Goal: Information Seeking & Learning: Learn about a topic

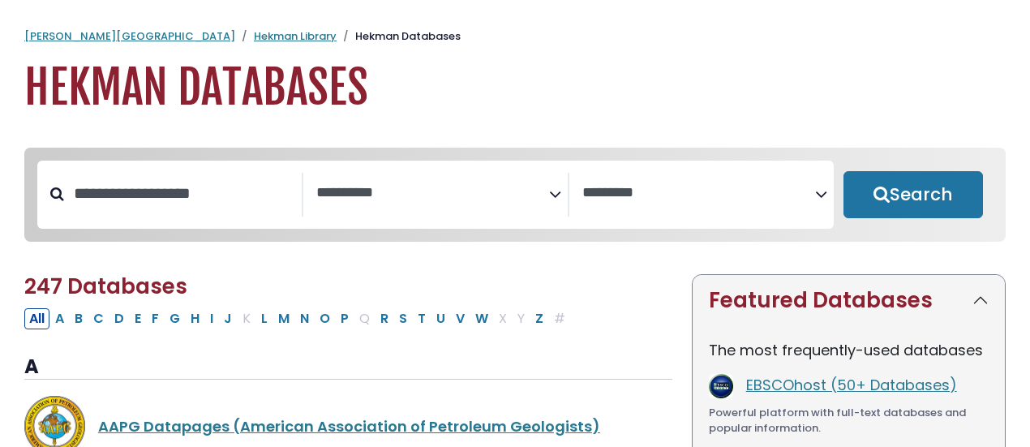
select select "Database Subject Filter"
select select "Database Vendors Filter"
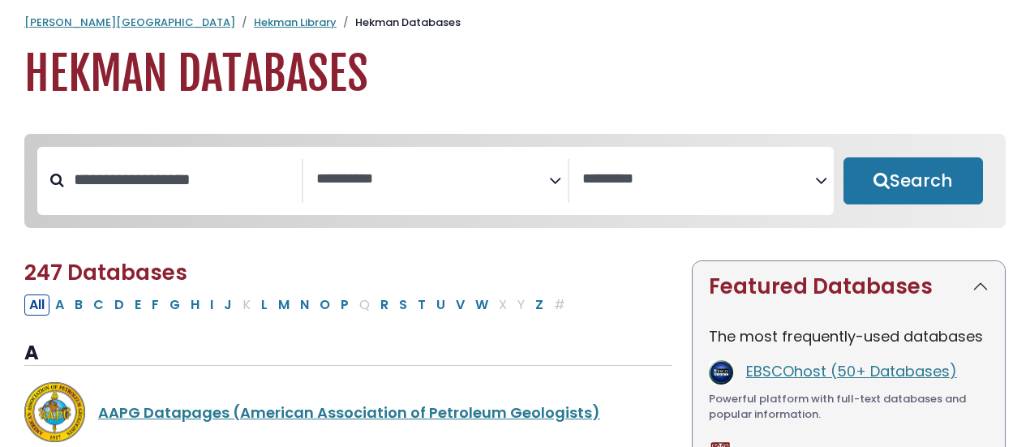
scroll to position [13, 0]
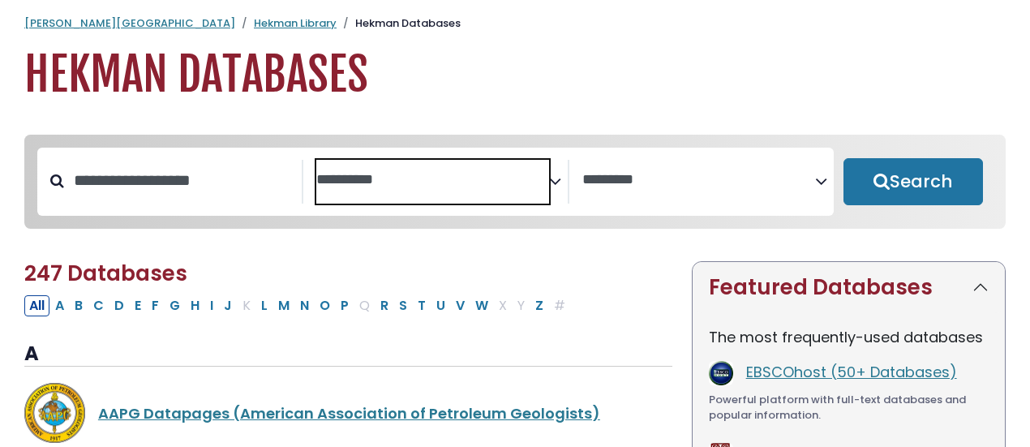
click at [357, 183] on textarea "Search" at bounding box center [432, 180] width 233 height 17
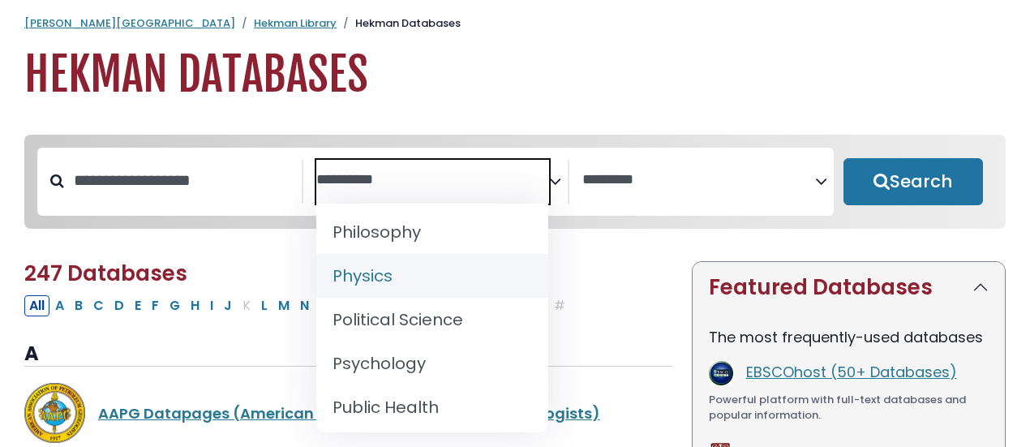
scroll to position [1417, 0]
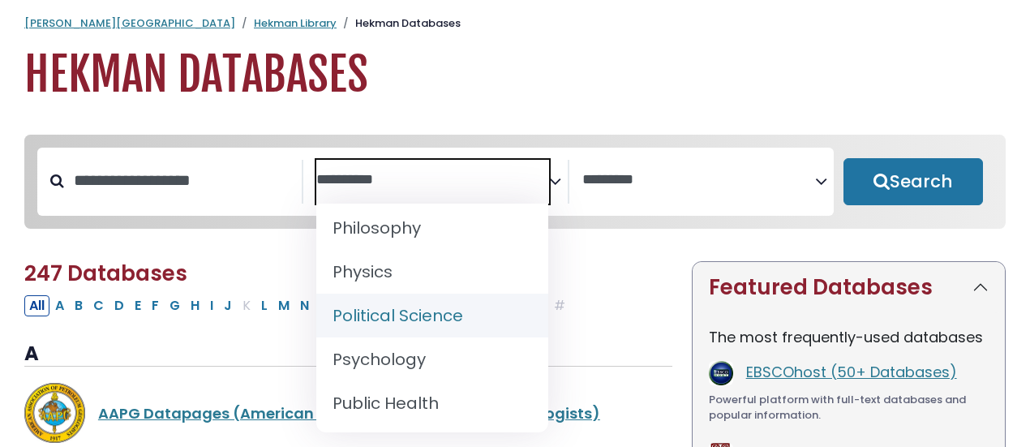
select select "*****"
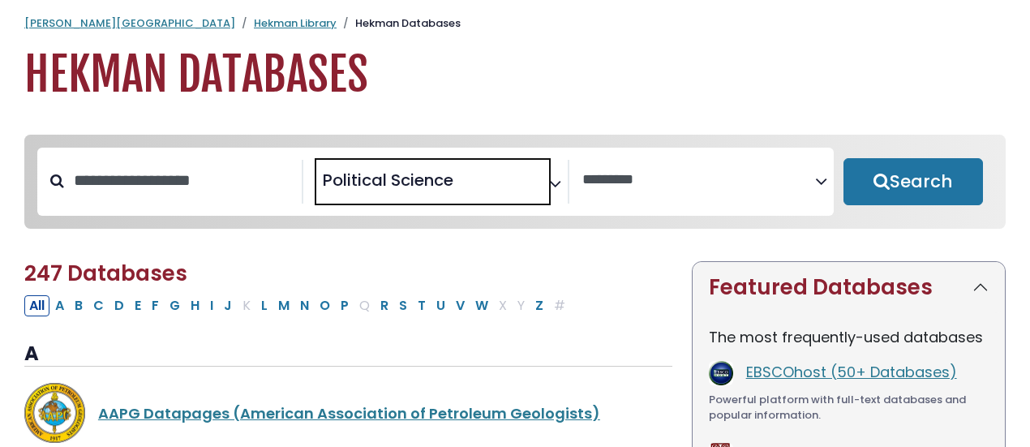
scroll to position [651, 0]
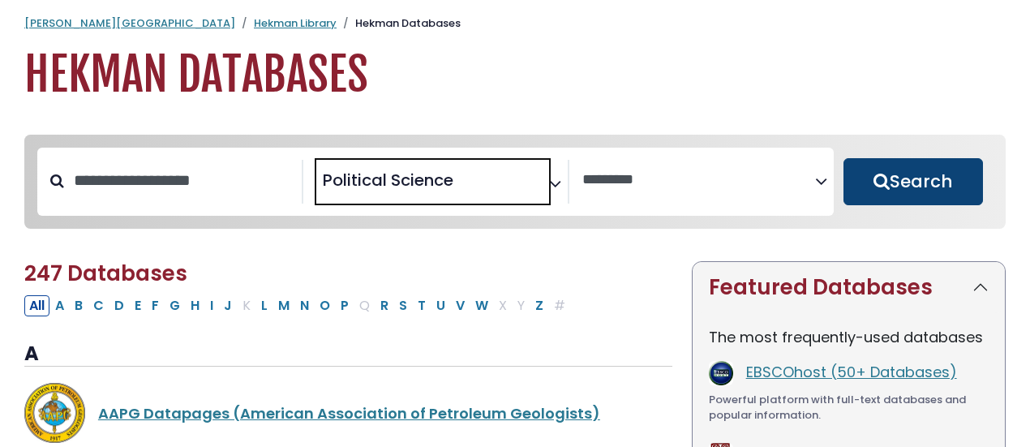
click at [884, 202] on button "Search" at bounding box center [914, 181] width 140 height 47
select select "Database Vendors Filter"
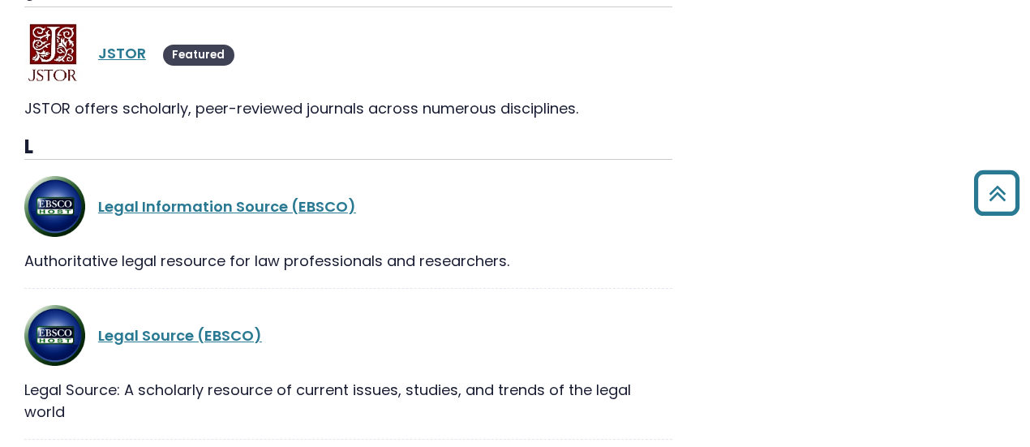
scroll to position [1410, 0]
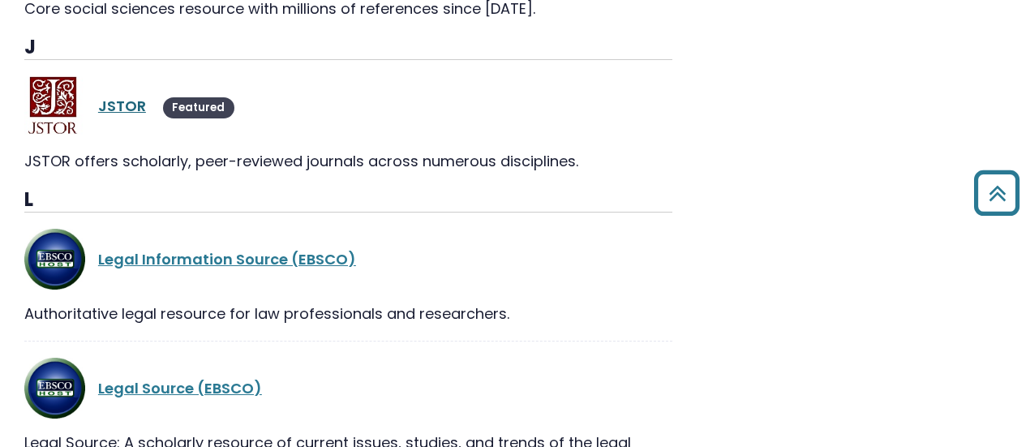
click at [113, 96] on link "JSTOR" at bounding box center [122, 106] width 48 height 20
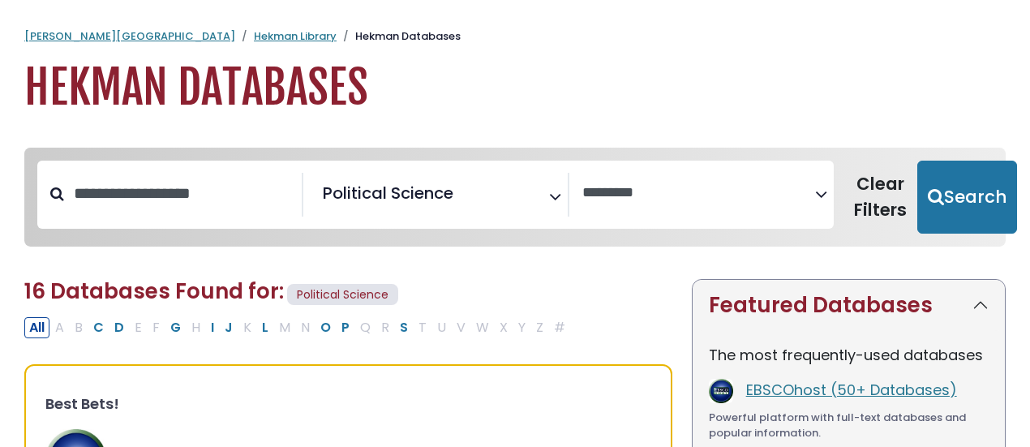
select select "Database Vendors Filter"
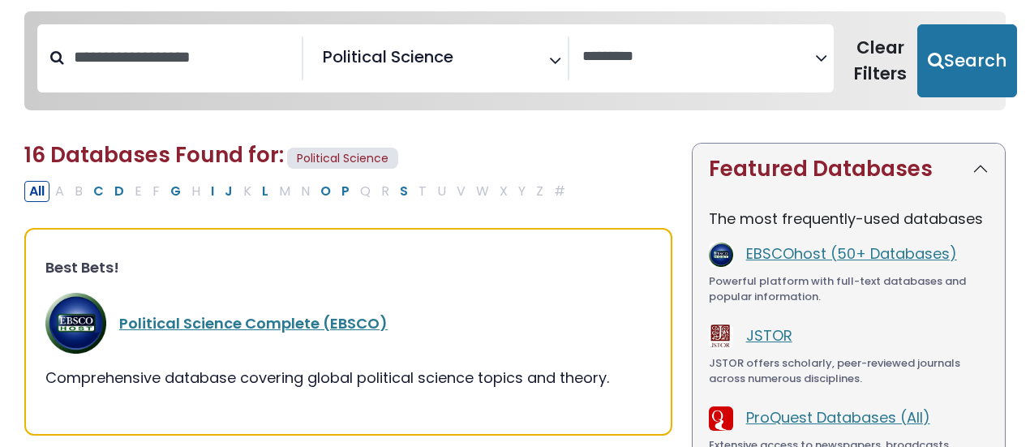
scroll to position [142, 0]
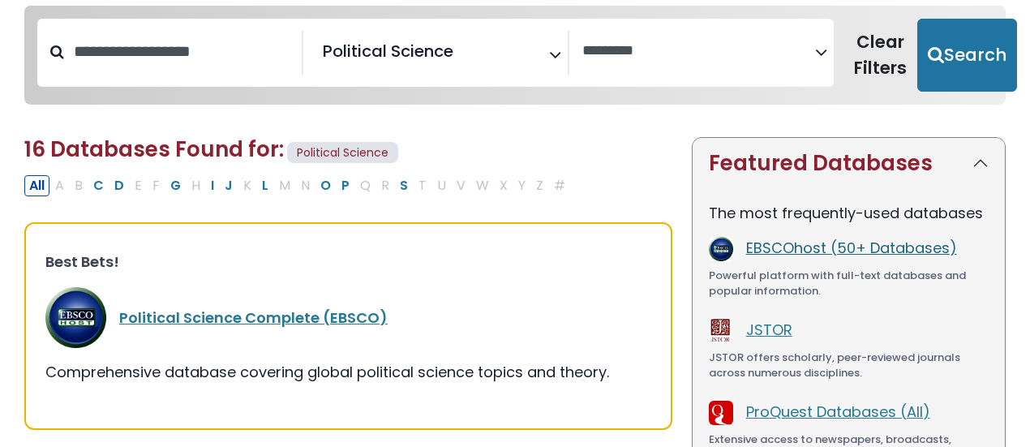
click at [773, 243] on link "EBSCOhost (50+ Databases)" at bounding box center [851, 248] width 211 height 20
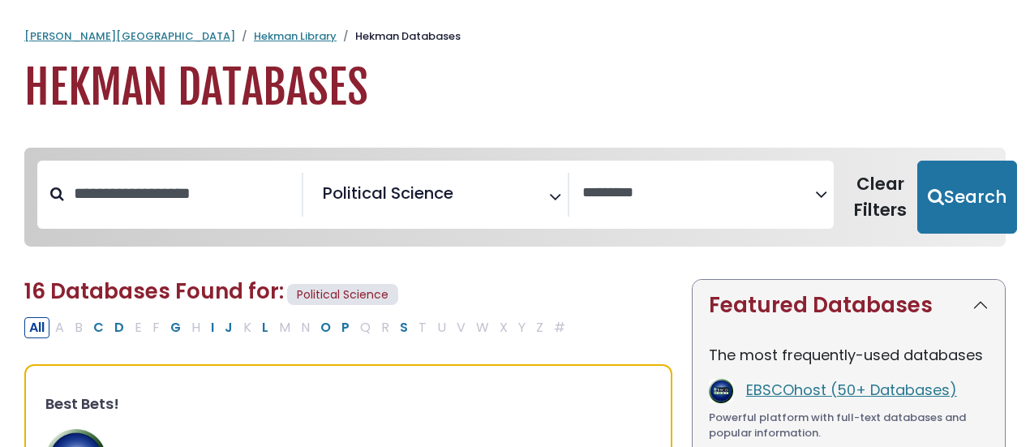
select select "Database Vendors Filter"
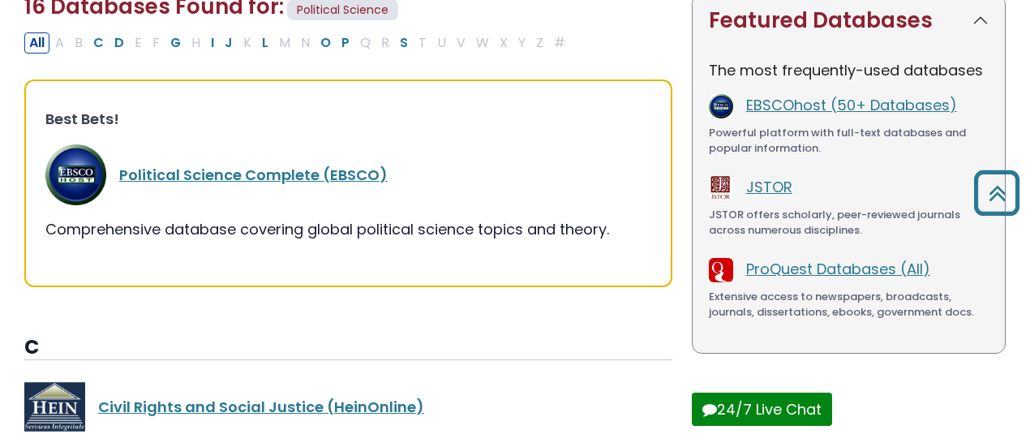
scroll to position [286, 0]
click at [776, 188] on link "JSTOR" at bounding box center [769, 186] width 46 height 20
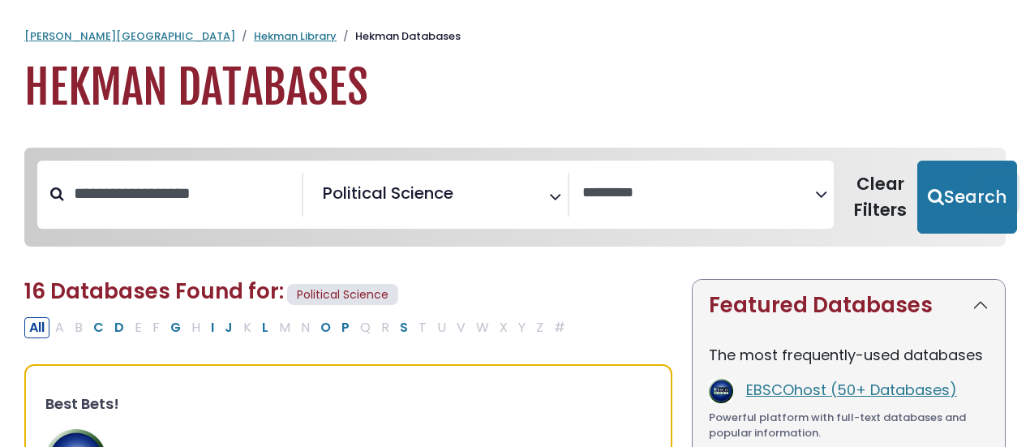
select select "Database Vendors Filter"
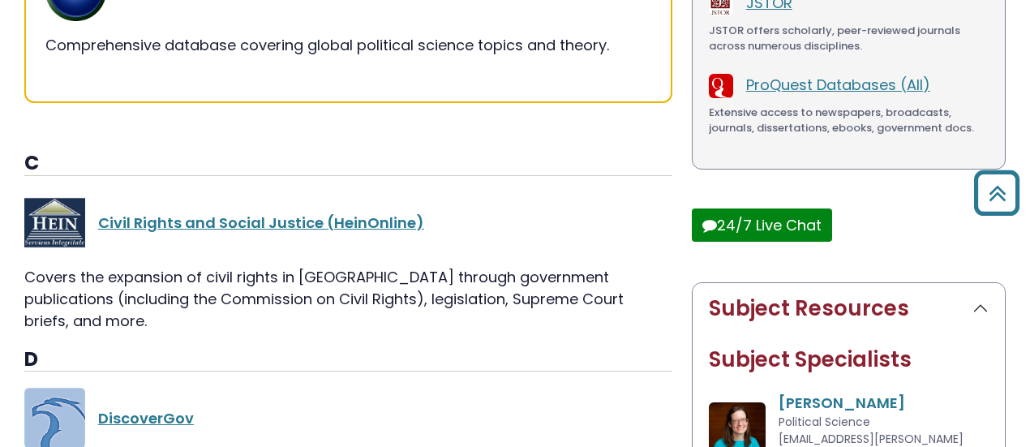
scroll to position [479, 0]
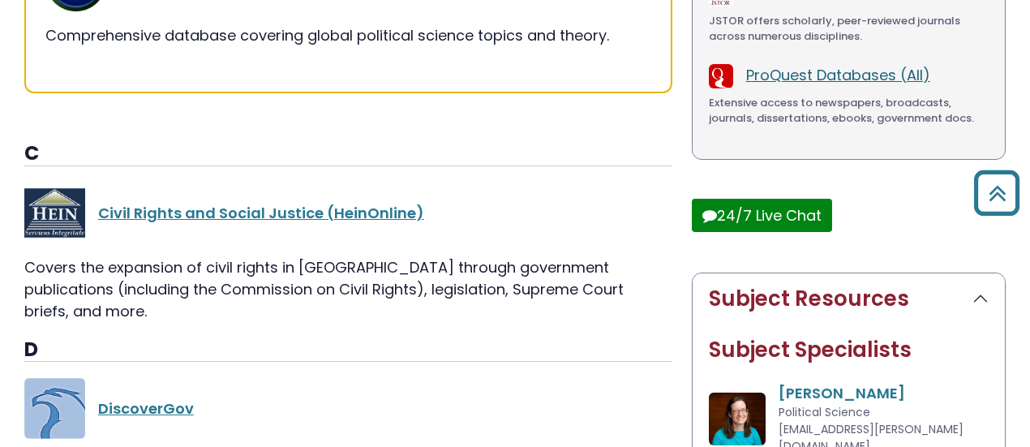
click at [798, 72] on link "ProQuest Databases (All)" at bounding box center [838, 75] width 184 height 20
